Goal: Task Accomplishment & Management: Manage account settings

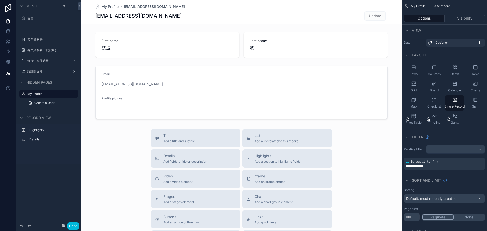
click at [74, 226] on button "Done" at bounding box center [73, 226] width 11 height 7
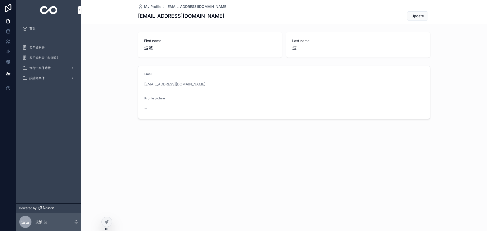
click at [416, 12] on button "Update" at bounding box center [417, 15] width 21 height 9
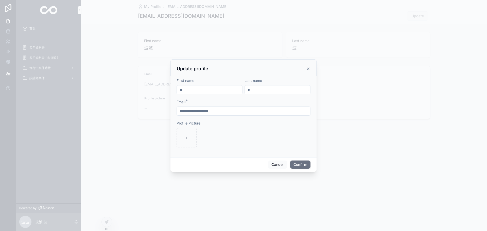
click at [311, 67] on div "Update profile" at bounding box center [244, 67] width 146 height 17
click at [309, 69] on icon at bounding box center [308, 69] width 4 height 4
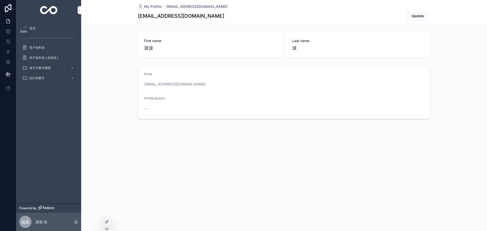
click at [10, 31] on icon at bounding box center [7, 31] width 3 height 2
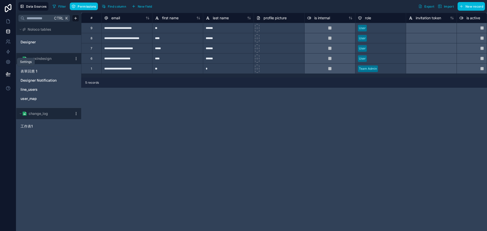
click at [10, 63] on icon at bounding box center [8, 61] width 5 height 5
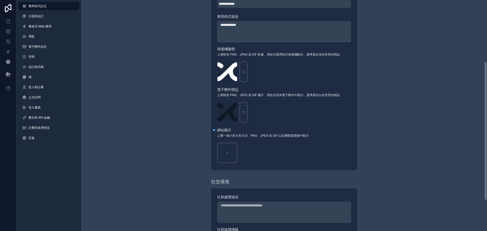
scroll to position [94, 0]
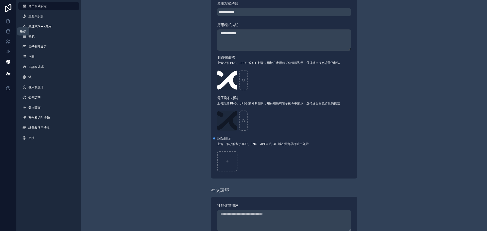
click at [10, 32] on icon at bounding box center [8, 31] width 5 height 5
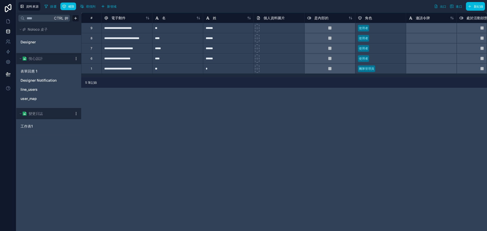
click at [8, 10] on icon at bounding box center [8, 8] width 10 height 8
